Goal: Task Accomplishment & Management: Complete application form

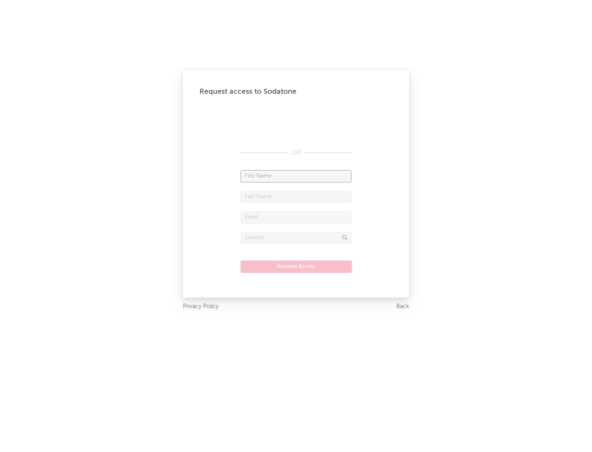
click at [296, 176] on input "text" at bounding box center [295, 176] width 111 height 12
type input "[PERSON_NAME]"
click at [296, 196] on input "text" at bounding box center [295, 197] width 111 height 12
type input "[PERSON_NAME]"
click at [296, 217] on input "text" at bounding box center [295, 217] width 111 height 12
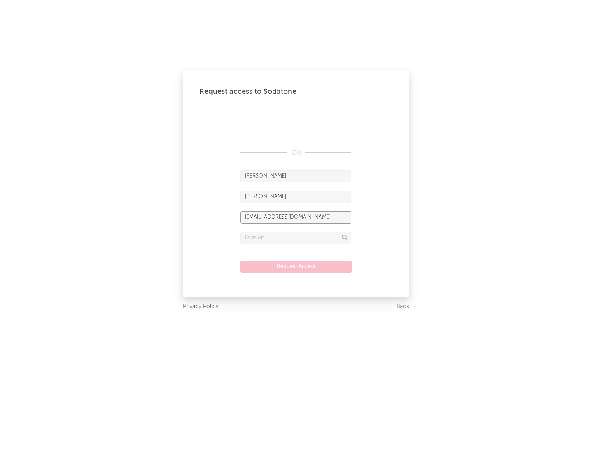
type input "[EMAIL_ADDRESS][DOMAIN_NAME]"
click at [296, 238] on input "text" at bounding box center [295, 238] width 111 height 12
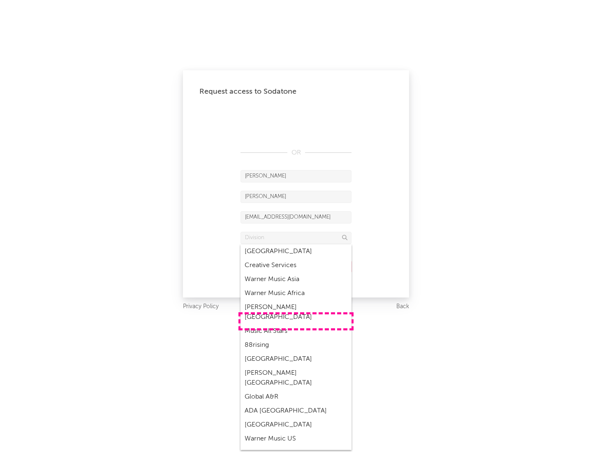
click at [296, 324] on div "Music All Stars" at bounding box center [295, 331] width 111 height 14
type input "Music All Stars"
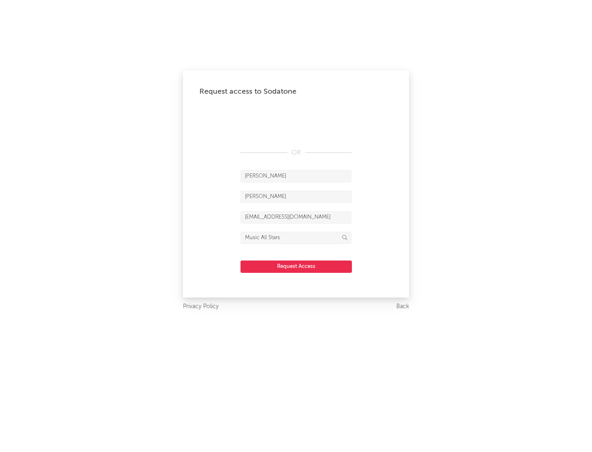
click at [296, 266] on button "Request Access" at bounding box center [295, 267] width 111 height 12
